Goal: Transaction & Acquisition: Purchase product/service

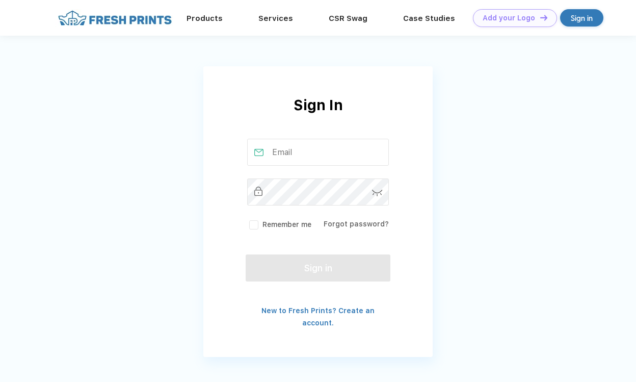
type input "kennedy@bodylabtx.com"
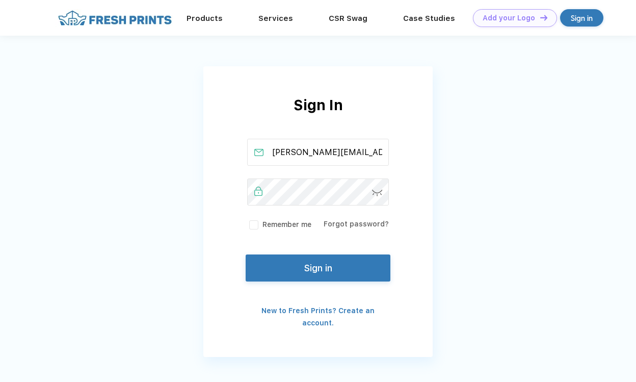
click at [257, 224] on label "Remember me" at bounding box center [279, 224] width 64 height 11
click at [0, 0] on input "Remember me" at bounding box center [0, 0] width 0 height 0
click at [311, 266] on button "Sign in" at bounding box center [318, 265] width 145 height 27
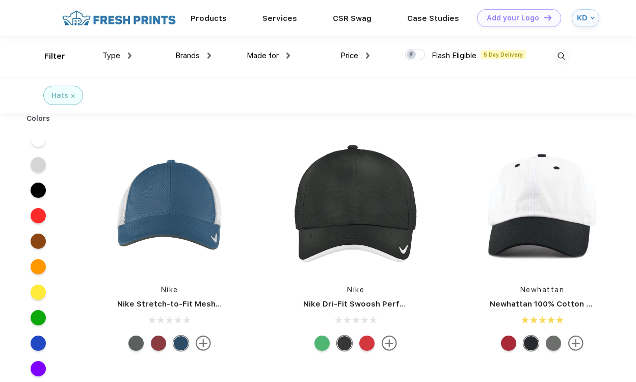
scroll to position [1, 0]
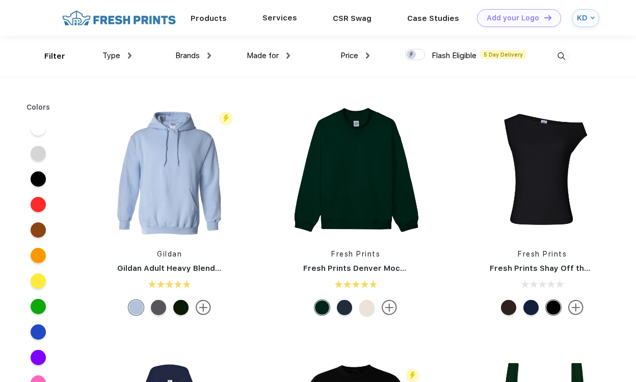
scroll to position [1, 0]
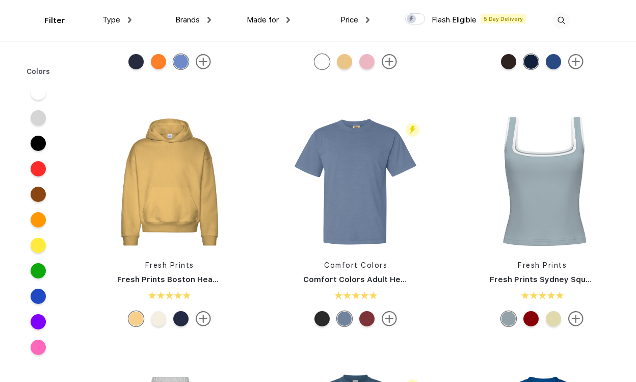
scroll to position [222, 0]
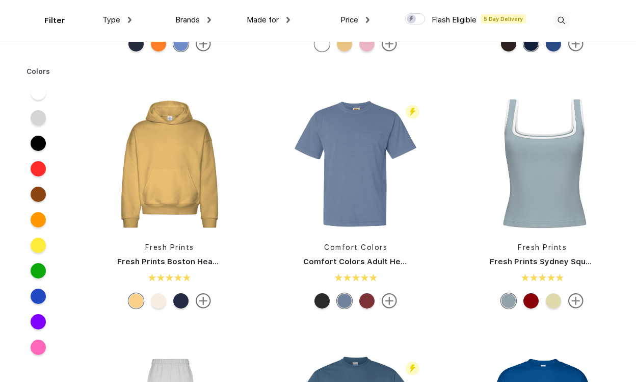
click at [532, 301] on div at bounding box center [530, 300] width 15 height 15
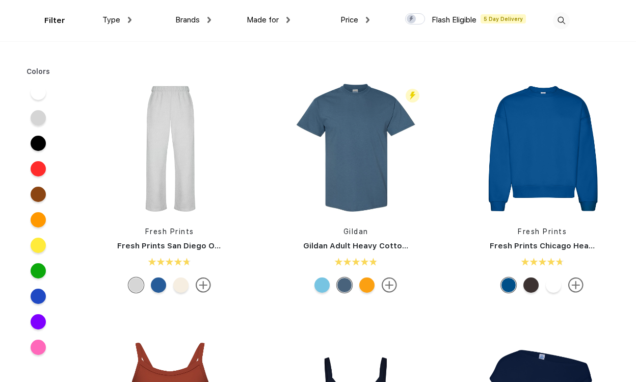
scroll to position [501, 0]
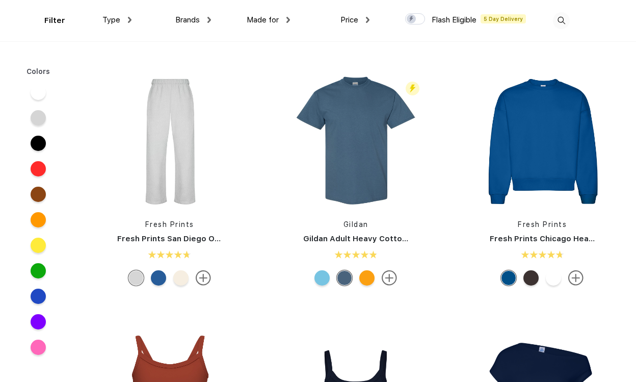
click at [150, 280] on div at bounding box center [139, 277] width 22 height 15
click at [177, 154] on img at bounding box center [170, 141] width 136 height 136
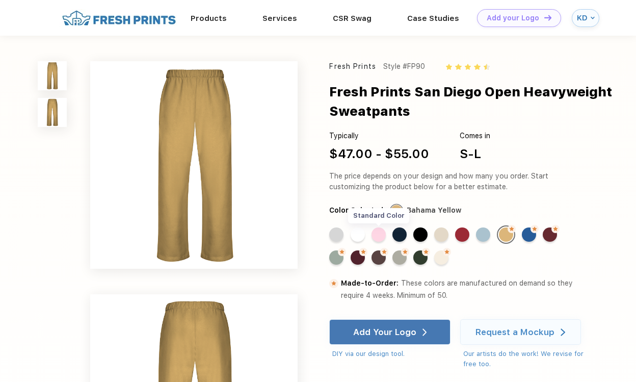
click at [379, 233] on div "Standard Color" at bounding box center [378, 234] width 14 height 14
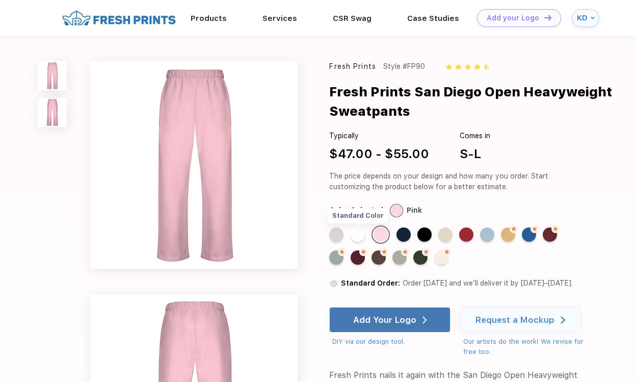
click at [359, 232] on div "Standard Color" at bounding box center [357, 234] width 14 height 14
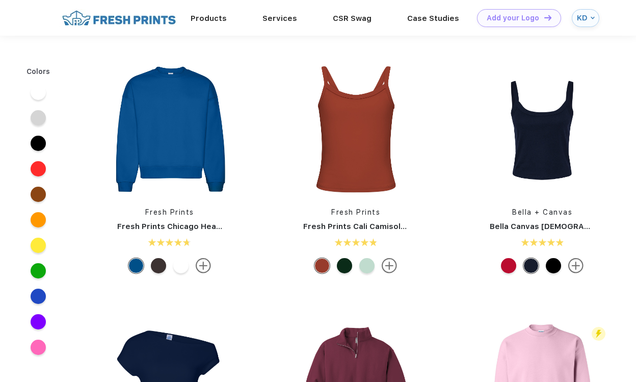
scroll to position [501, 0]
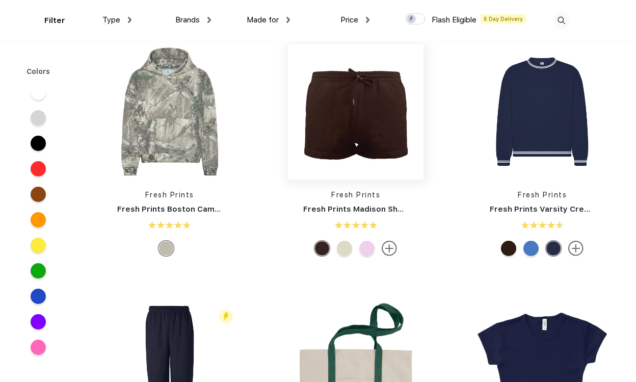
scroll to position [1814, 0]
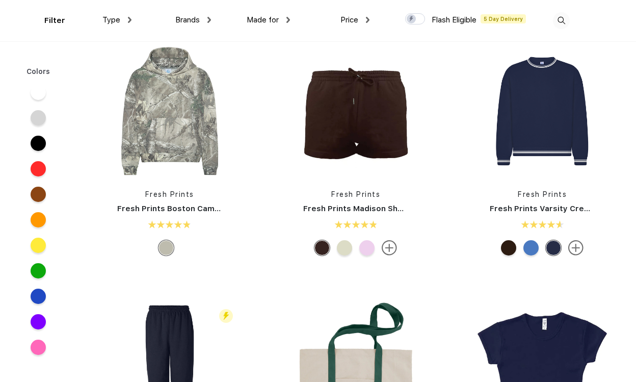
click at [532, 249] on div at bounding box center [530, 247] width 15 height 15
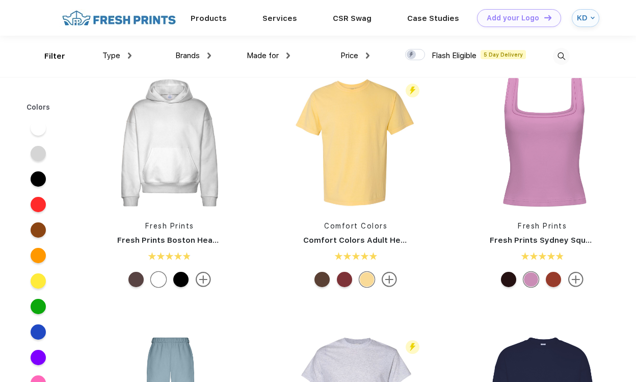
scroll to position [0, 0]
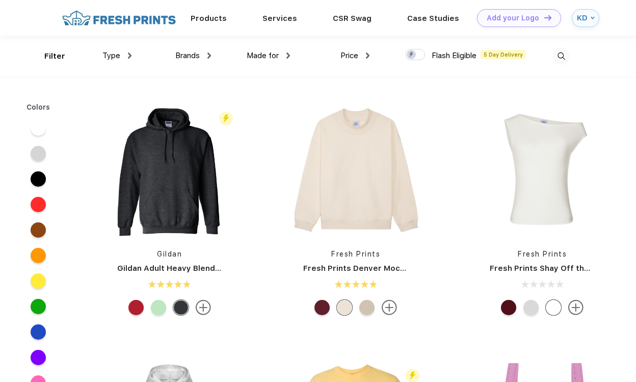
click at [360, 50] on div "Price" at bounding box center [354, 56] width 29 height 12
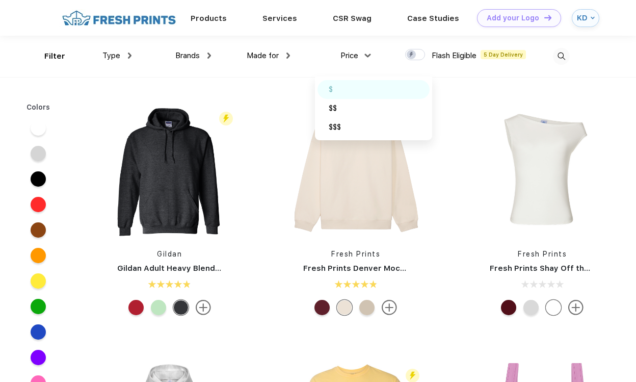
click at [328, 91] on div "$" at bounding box center [373, 89] width 112 height 19
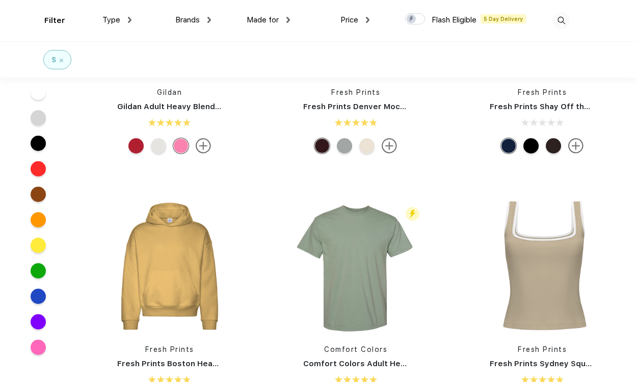
scroll to position [143, 0]
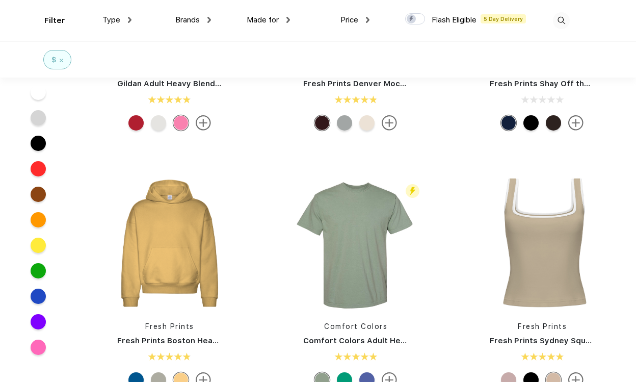
click at [347, 124] on div at bounding box center [344, 122] width 15 height 15
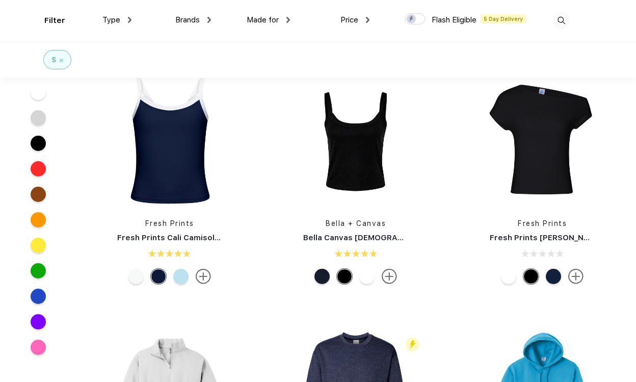
scroll to position [754, 0]
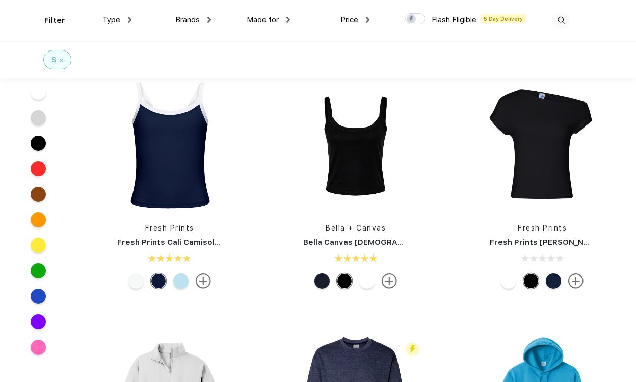
click at [364, 281] on div at bounding box center [366, 280] width 15 height 15
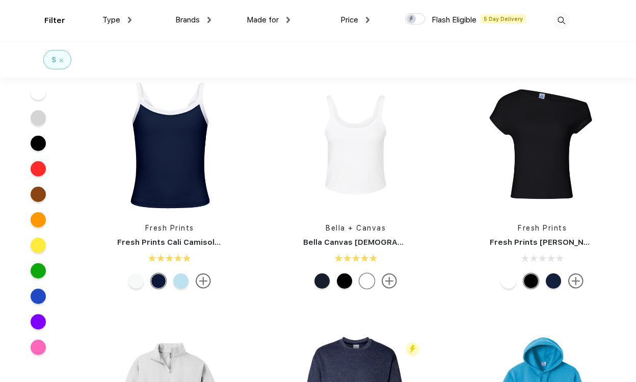
click at [514, 277] on div at bounding box center [508, 280] width 15 height 15
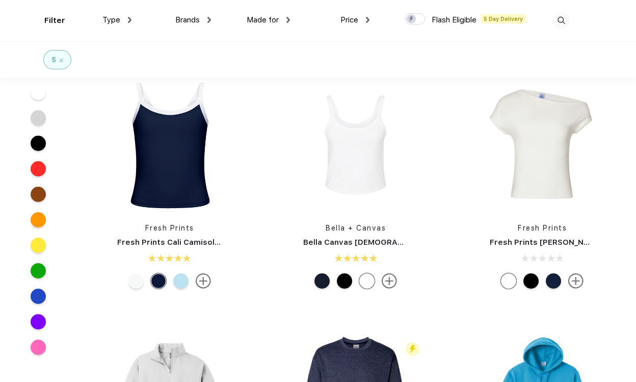
click at [182, 285] on div at bounding box center [180, 280] width 15 height 15
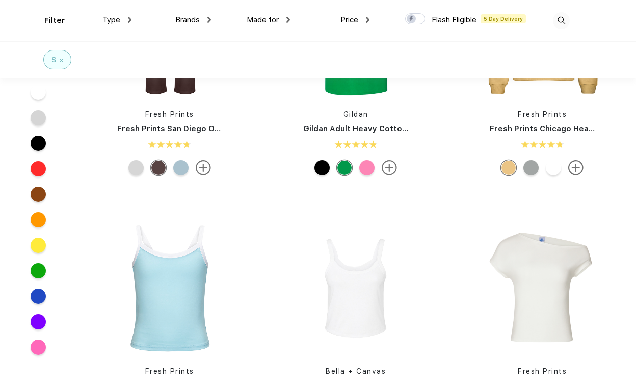
scroll to position [732, 0]
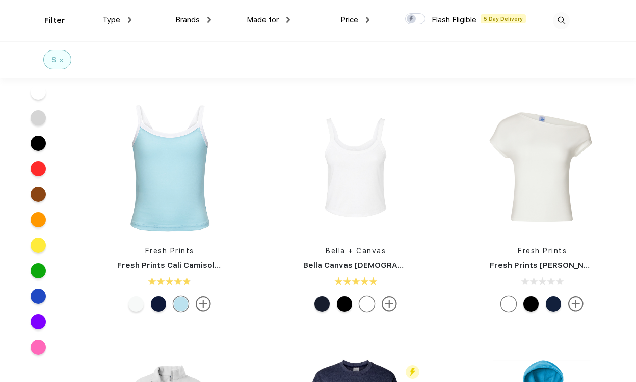
click at [344, 303] on div at bounding box center [344, 303] width 15 height 15
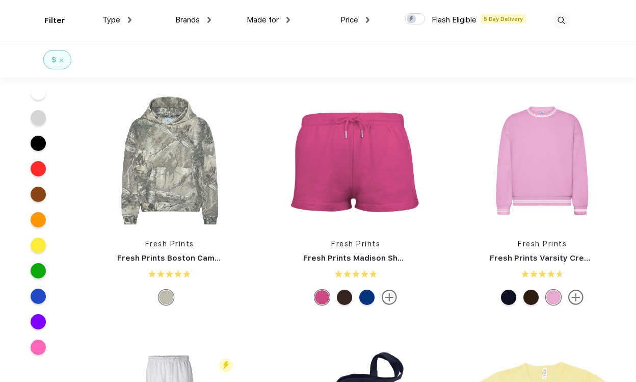
scroll to position [1764, 0]
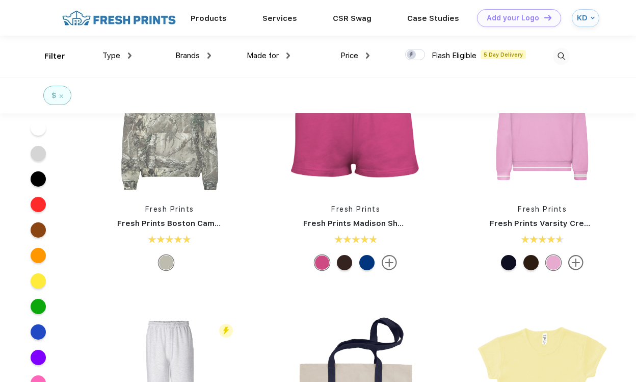
click at [347, 265] on div at bounding box center [344, 262] width 15 height 15
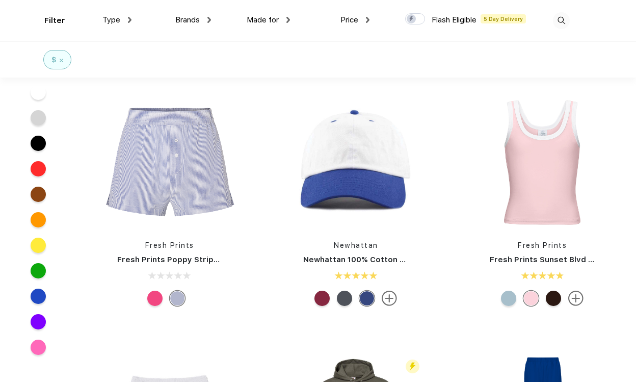
scroll to position [2279, 0]
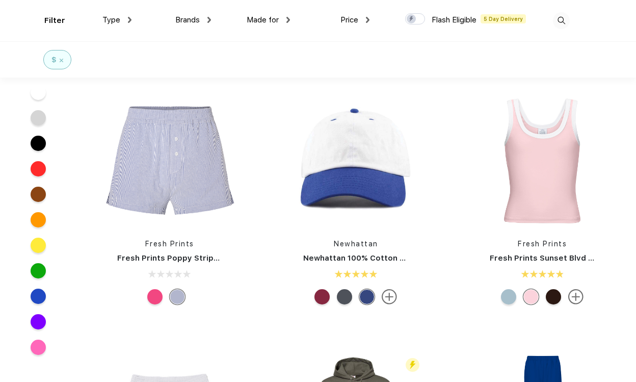
click at [153, 293] on div at bounding box center [154, 296] width 15 height 15
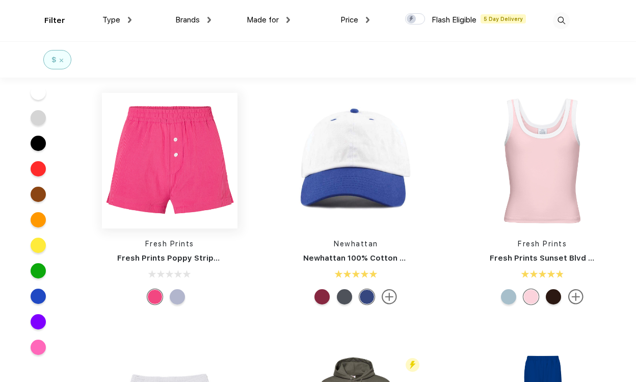
scroll to position [2518, 0]
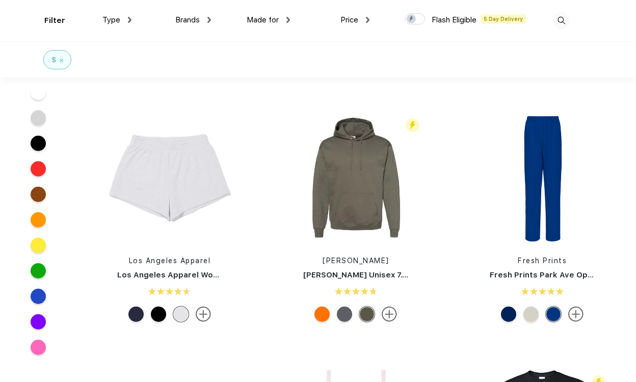
click at [193, 189] on img at bounding box center [170, 178] width 136 height 136
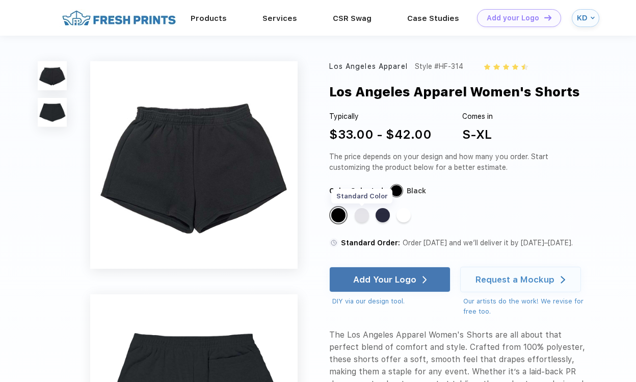
click at [360, 216] on div "Standard Color" at bounding box center [362, 215] width 14 height 14
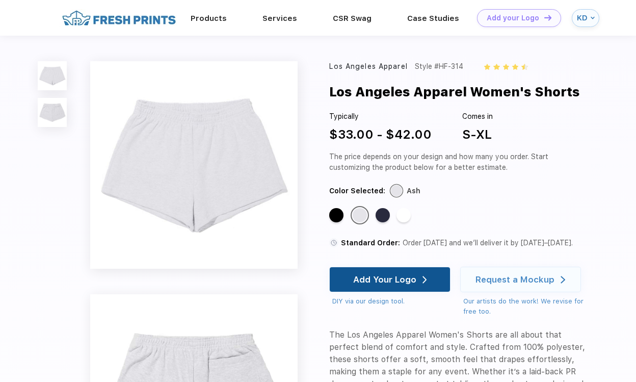
click at [400, 281] on div "Add Your Logo" at bounding box center [384, 279] width 63 height 10
